Goal: Transaction & Acquisition: Register for event/course

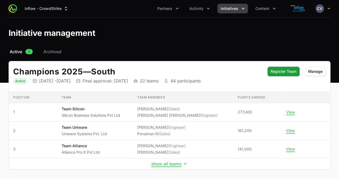
click at [240, 8] on icon "Initiatives menu" at bounding box center [242, 8] width 5 height 5
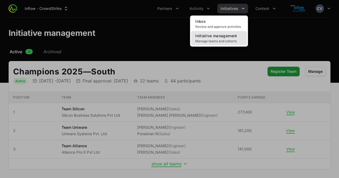
click at [212, 43] on span "Manage teams and cohorts" at bounding box center [218, 41] width 47 height 4
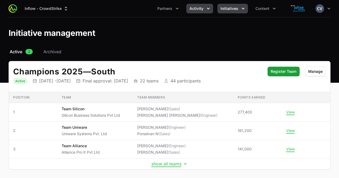
click at [206, 10] on icon "Activity menu" at bounding box center [207, 8] width 5 height 5
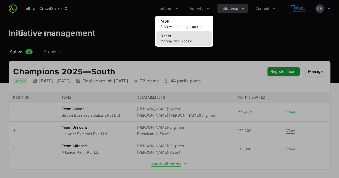
click at [181, 37] on link "Deals Manage deal pipeline" at bounding box center [184, 38] width 56 height 14
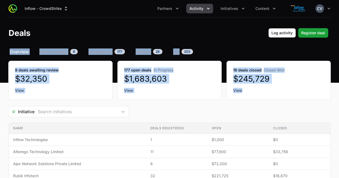
drag, startPoint x: 338, startPoint y: 45, endPoint x: 337, endPoint y: 86, distance: 40.7
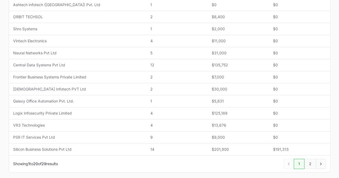
scroll to position [221, 0]
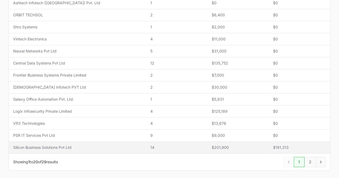
click at [163, 145] on span "14" at bounding box center [176, 147] width 53 height 5
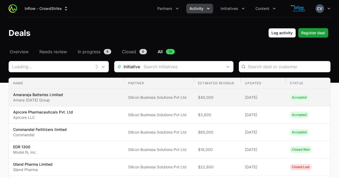
type input "Silicon Business Solutions Pvt Ltd"
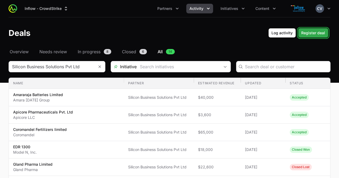
click at [315, 32] on span "Register deal" at bounding box center [313, 33] width 24 height 6
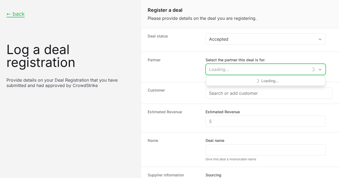
click at [241, 70] on input "Select the partner this deal is for:" at bounding box center [257, 69] width 102 height 11
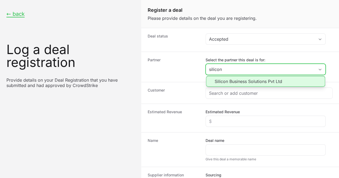
click at [238, 85] on li "Silicon Business Solutions Pvt Ltd" at bounding box center [265, 81] width 119 height 11
type input "Silicon Business Solutions Pvt Ltd"
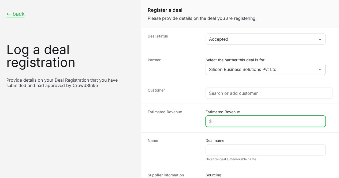
click at [227, 122] on input "Estimated Revenue" at bounding box center [265, 121] width 113 height 6
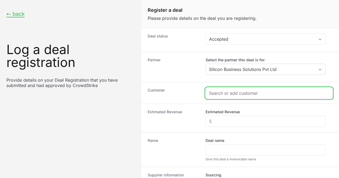
click at [235, 90] on input "Create activity form" at bounding box center [269, 93] width 120 height 6
paste input "DR-f6780dfa"
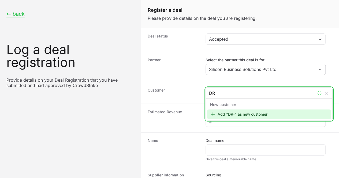
type input "D"
type input "keka technologies Pvt Ltd"
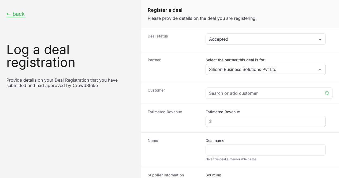
click at [256, 125] on div "Create activity form" at bounding box center [265, 121] width 120 height 11
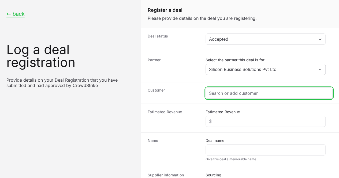
click at [213, 94] on input "Create activity form" at bounding box center [269, 93] width 120 height 6
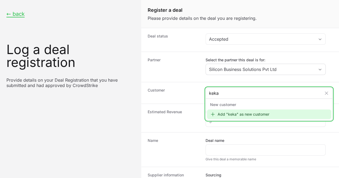
type input "keka"
click at [212, 115] on icon "Create activity form" at bounding box center [212, 114] width 5 height 5
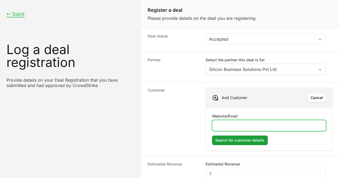
click at [229, 125] on input "Website/Email" at bounding box center [268, 125] width 107 height 6
type input "keka.com"
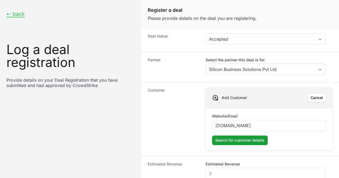
click at [194, 136] on dt "Customer" at bounding box center [173, 119] width 51 height 63
click at [230, 141] on span "Search for customer details" at bounding box center [239, 140] width 49 height 6
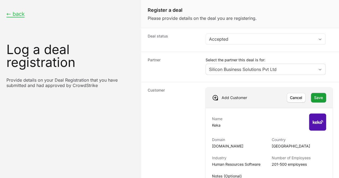
scroll to position [23, 0]
click at [314, 95] on span "Save" at bounding box center [318, 98] width 9 height 6
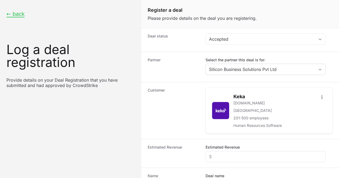
scroll to position [69, 0]
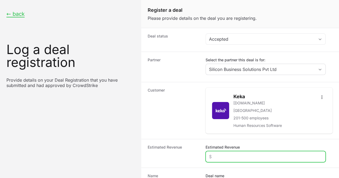
click at [218, 153] on input "Estimated Revenue" at bounding box center [265, 156] width 113 height 6
type input "$4,200"
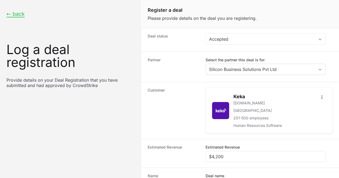
type input "keka Technologies PVt Ltd"
radio input "true"
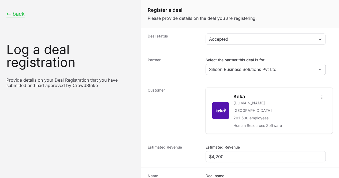
scroll to position [45, 0]
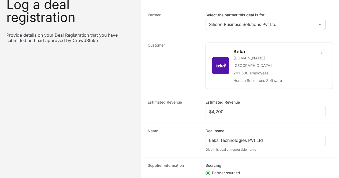
paste input "DR-f6780dfa"
type input "DR-f6780dfa"
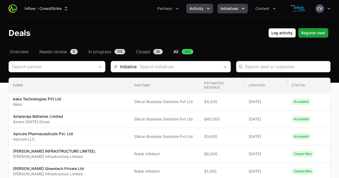
click at [239, 7] on button "Initiatives" at bounding box center [232, 9] width 31 height 10
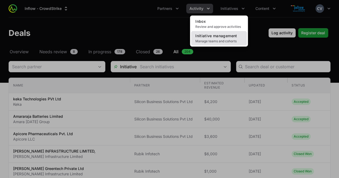
click at [214, 42] on span "Manage teams and cohorts" at bounding box center [218, 41] width 47 height 4
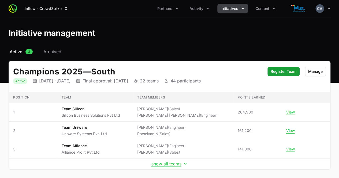
click at [338, 29] on div "Initiative management" at bounding box center [169, 33] width 339 height 10
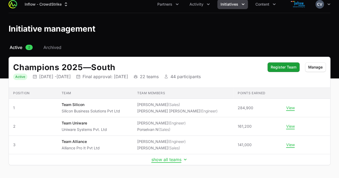
scroll to position [4, 0]
